Goal: Transaction & Acquisition: Subscribe to service/newsletter

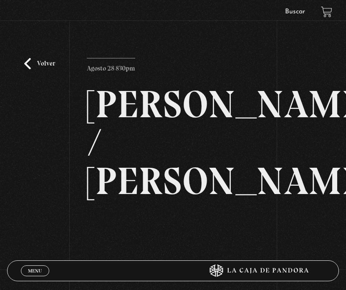
scroll to position [63, 0]
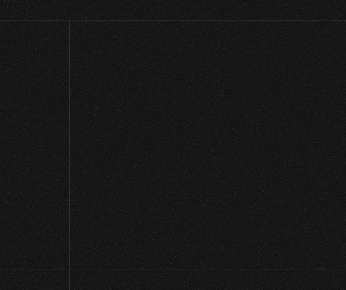
scroll to position [63, 0]
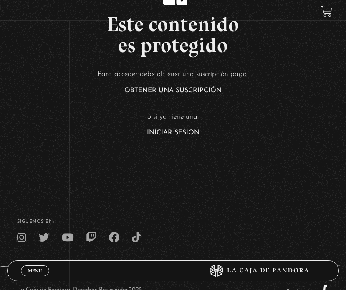
click at [160, 132] on link "Iniciar Sesión" at bounding box center [173, 132] width 53 height 7
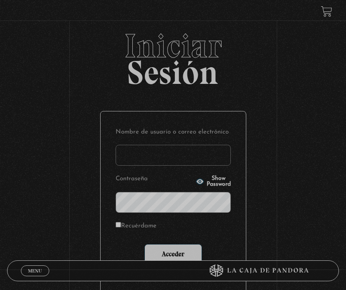
type input "ziane.valverde@gmail.com"
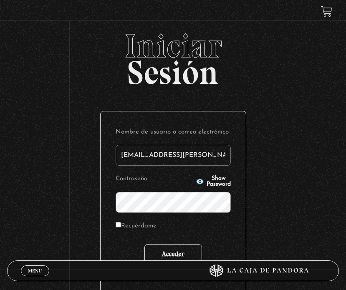
click at [173, 245] on input "Acceder" at bounding box center [173, 254] width 58 height 21
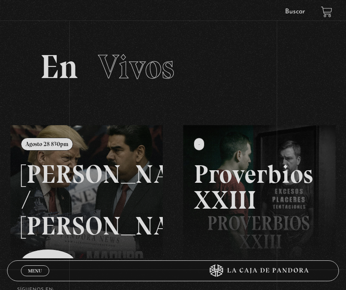
click at [98, 202] on link at bounding box center [183, 270] width 346 height 290
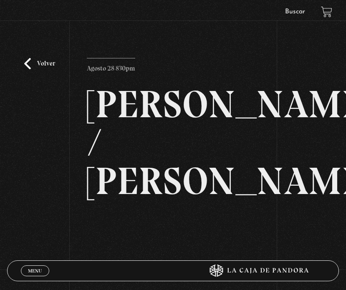
scroll to position [55, 0]
